Goal: Use online tool/utility: Utilize a website feature to perform a specific function

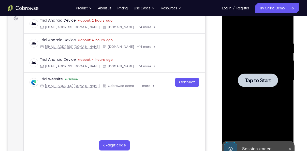
click at [253, 74] on div at bounding box center [257, 79] width 40 height 13
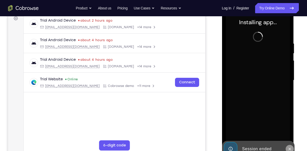
click at [288, 145] on button at bounding box center [289, 149] width 8 height 8
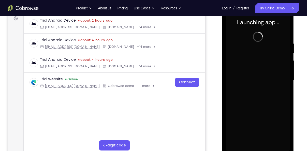
scroll to position [92, 0]
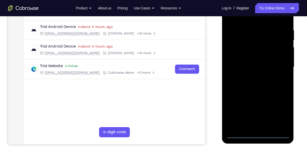
click at [259, 135] on div at bounding box center [257, 67] width 64 height 142
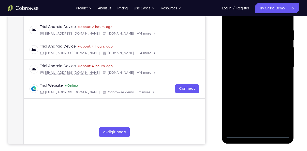
click at [279, 113] on div at bounding box center [257, 67] width 64 height 142
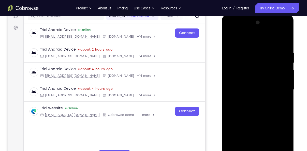
scroll to position [67, 0]
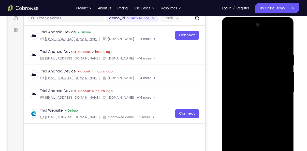
click at [231, 33] on div at bounding box center [257, 92] width 64 height 142
click at [280, 89] on div at bounding box center [257, 92] width 64 height 142
click at [254, 100] on div at bounding box center [257, 92] width 64 height 142
click at [246, 84] on div at bounding box center [257, 92] width 64 height 142
click at [242, 82] on div at bounding box center [257, 92] width 64 height 142
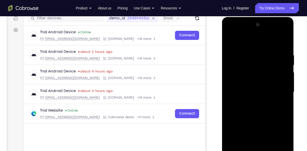
click at [258, 93] on div at bounding box center [257, 92] width 64 height 142
click at [257, 107] on div at bounding box center [257, 92] width 64 height 142
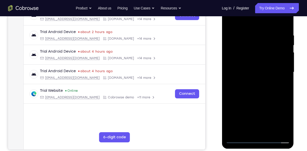
scroll to position [87, 0]
click at [259, 94] on div at bounding box center [257, 72] width 64 height 142
click at [287, 127] on div at bounding box center [257, 72] width 64 height 142
click at [270, 131] on div at bounding box center [257, 72] width 64 height 142
click at [263, 99] on div at bounding box center [257, 72] width 64 height 142
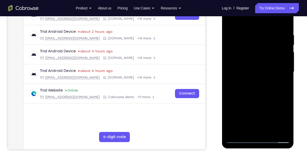
click at [254, 101] on div at bounding box center [257, 72] width 64 height 142
click at [246, 20] on div at bounding box center [257, 72] width 64 height 142
click at [227, 19] on div at bounding box center [257, 72] width 64 height 142
